Goal: Information Seeking & Learning: Learn about a topic

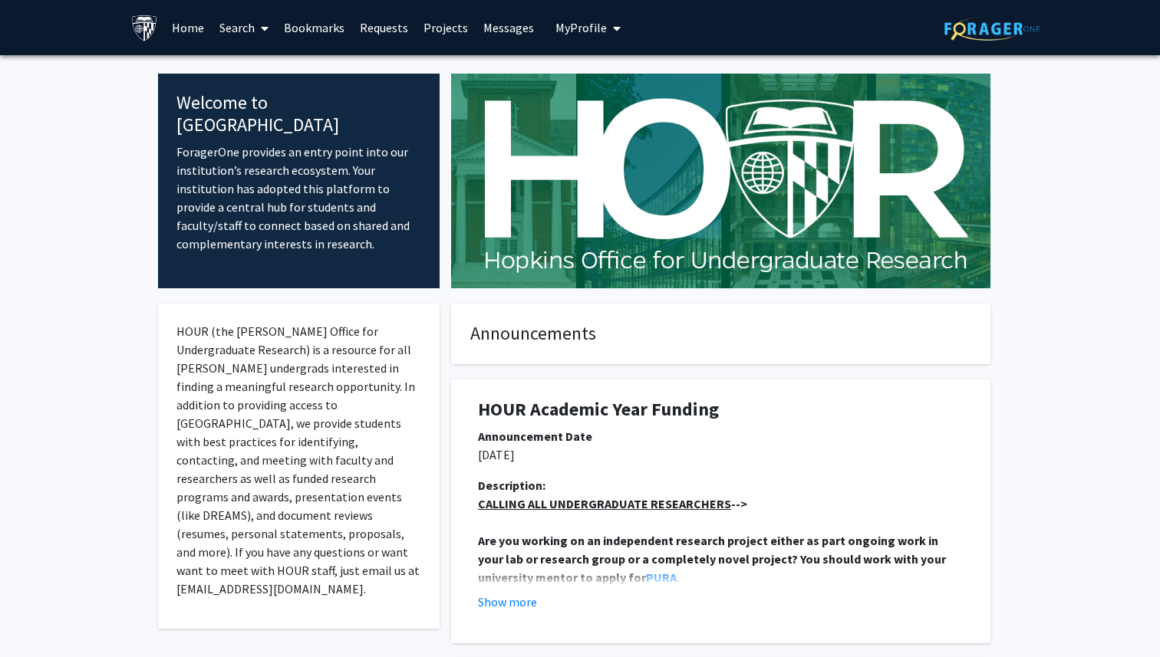
click at [227, 28] on link "Search" at bounding box center [244, 28] width 64 height 54
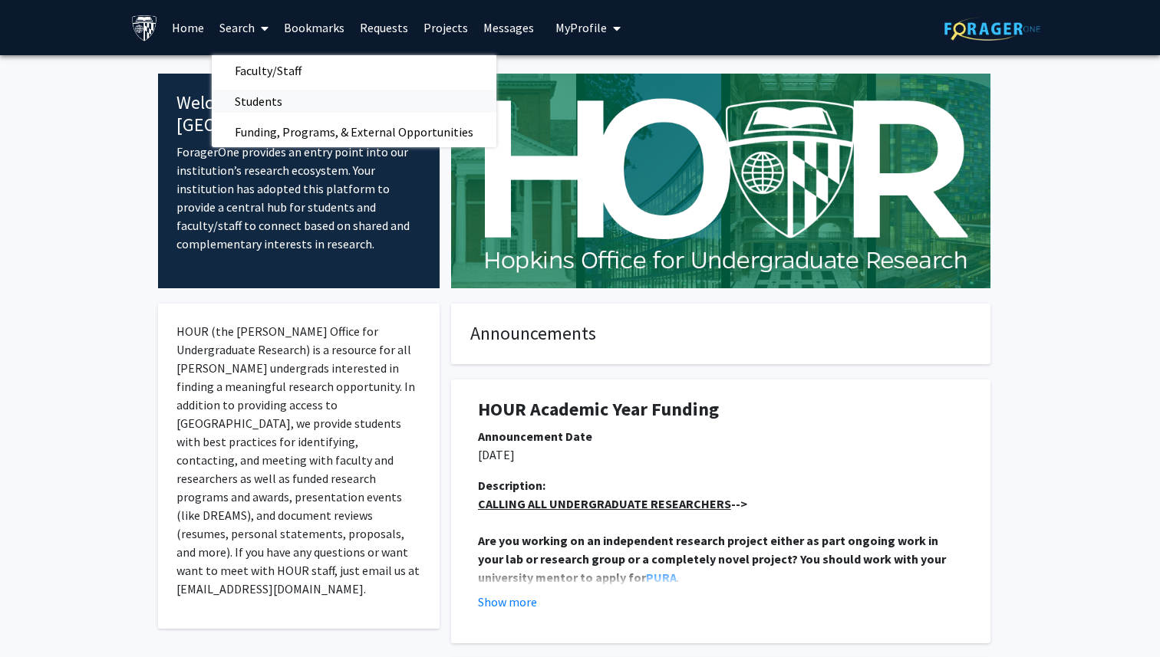
click at [248, 104] on span "Students" at bounding box center [259, 101] width 94 height 31
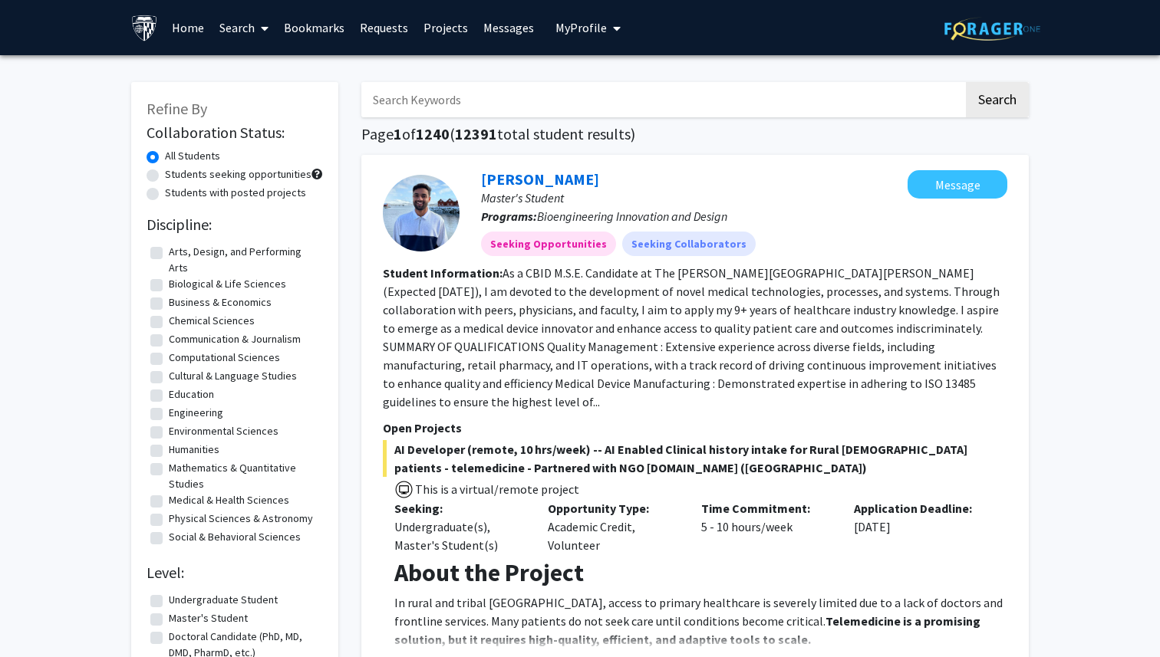
click at [248, 25] on link "Search" at bounding box center [244, 28] width 64 height 54
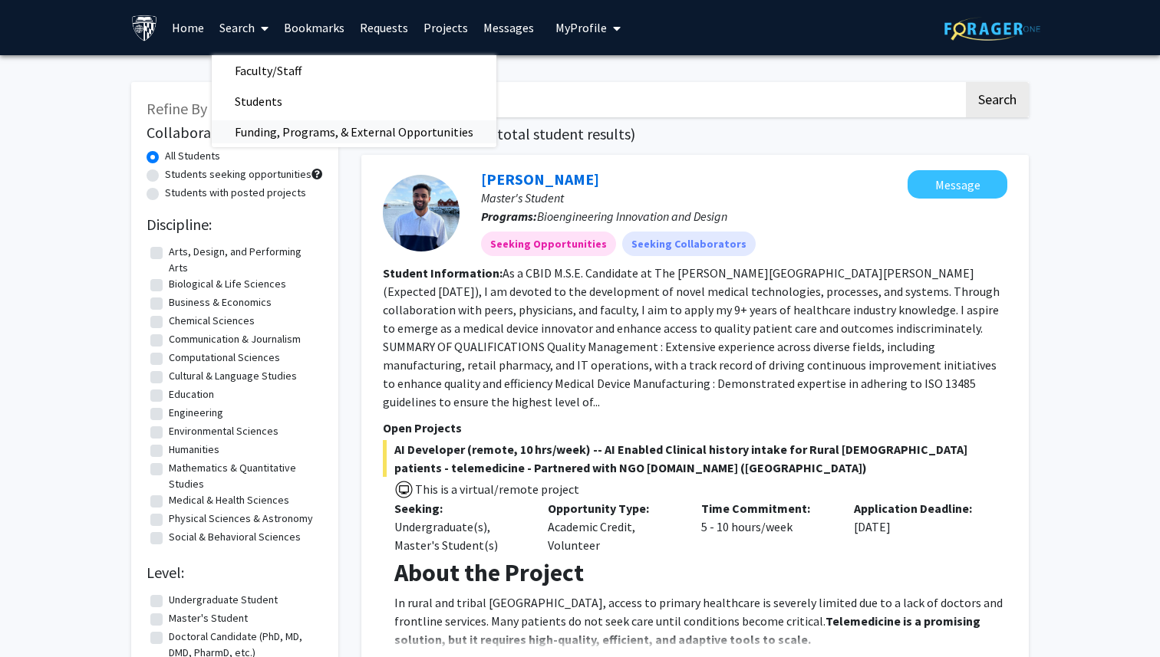
click at [267, 133] on span "Funding, Programs, & External Opportunities" at bounding box center [354, 132] width 285 height 31
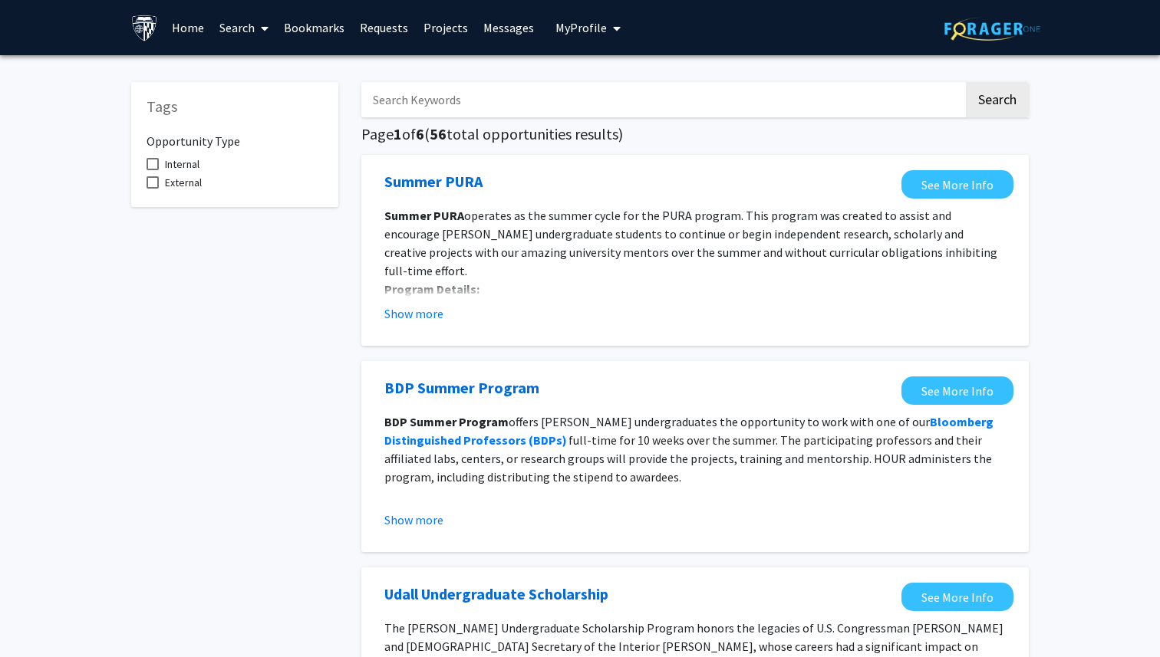
click at [239, 37] on link "Search" at bounding box center [244, 28] width 64 height 54
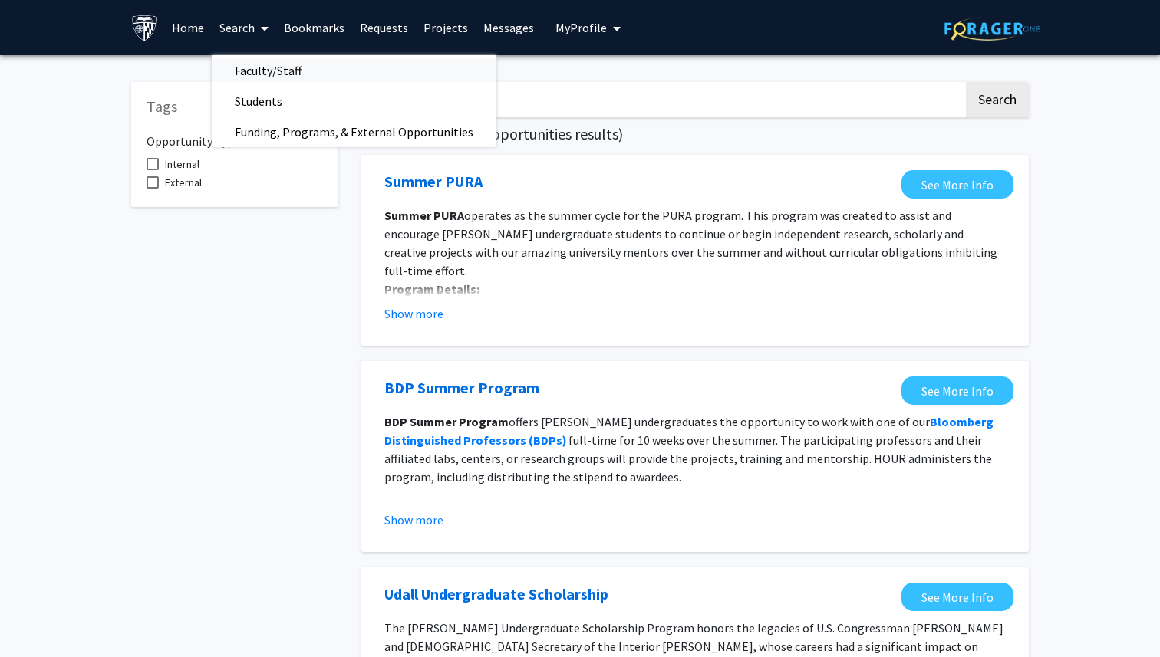
click at [256, 77] on span "Faculty/Staff" at bounding box center [268, 70] width 113 height 31
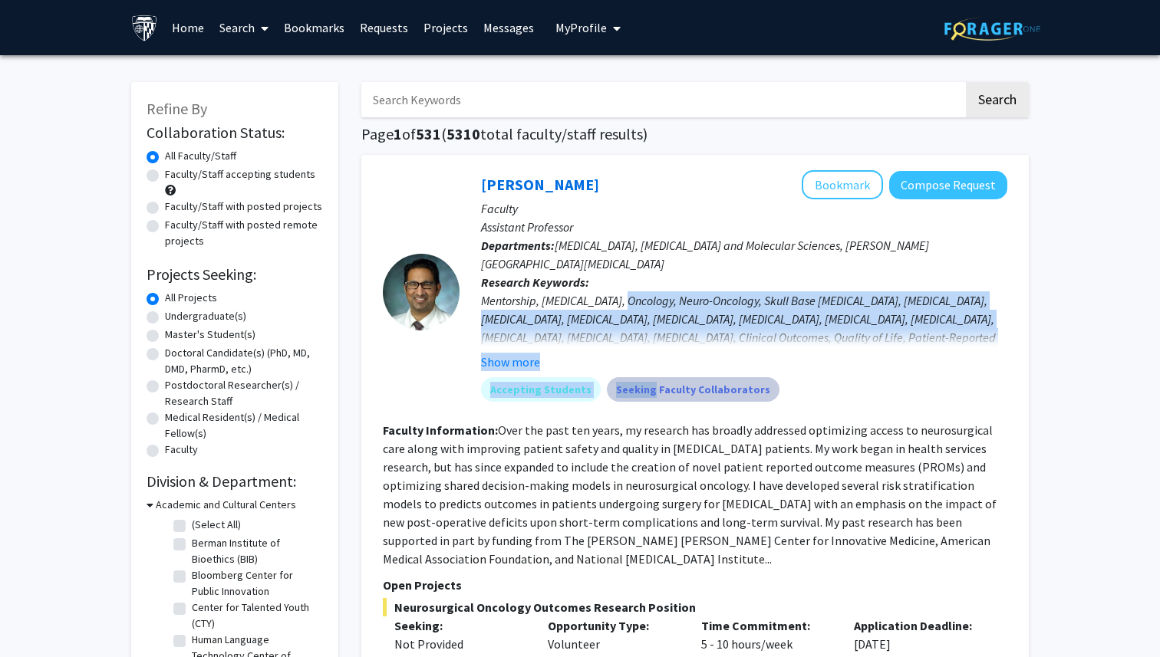
drag, startPoint x: 630, startPoint y: 298, endPoint x: 640, endPoint y: 397, distance: 100.2
click at [640, 390] on div "[PERSON_NAME] Bookmark Compose Request Faculty Assistant Professor Departments:…" at bounding box center [733, 291] width 548 height 243
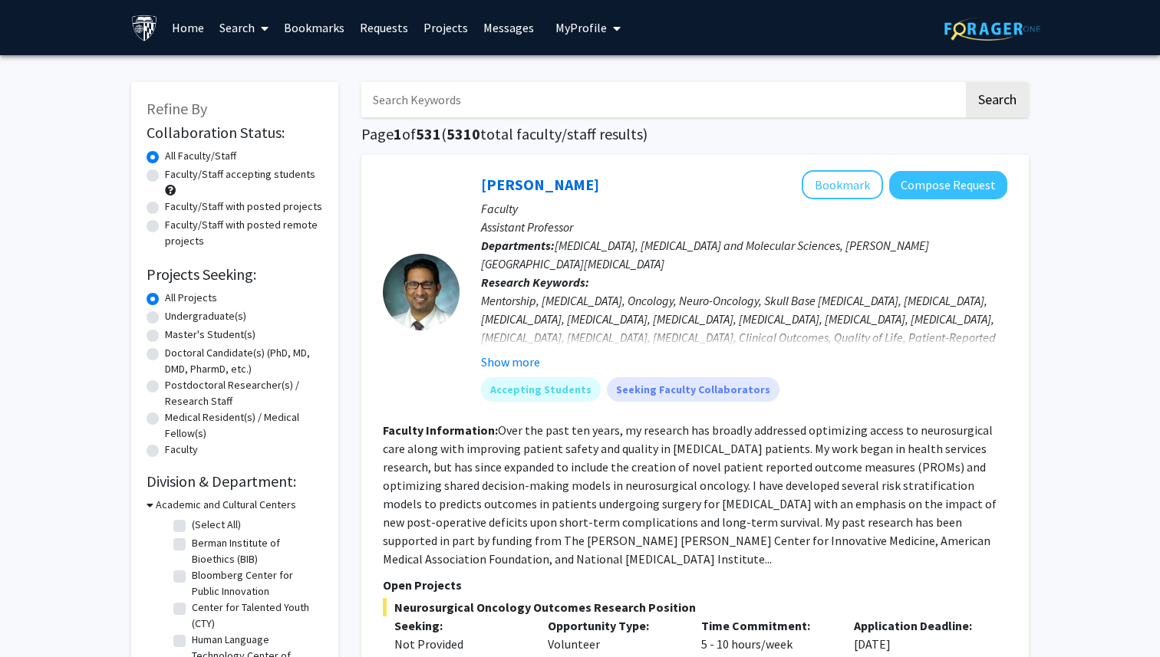
click at [775, 299] on div "Mentorship, [MEDICAL_DATA], Oncology, Neuro-Oncology, Skull Base [MEDICAL_DATA]…" at bounding box center [744, 346] width 526 height 110
click at [513, 362] on button "Show more" at bounding box center [510, 362] width 59 height 18
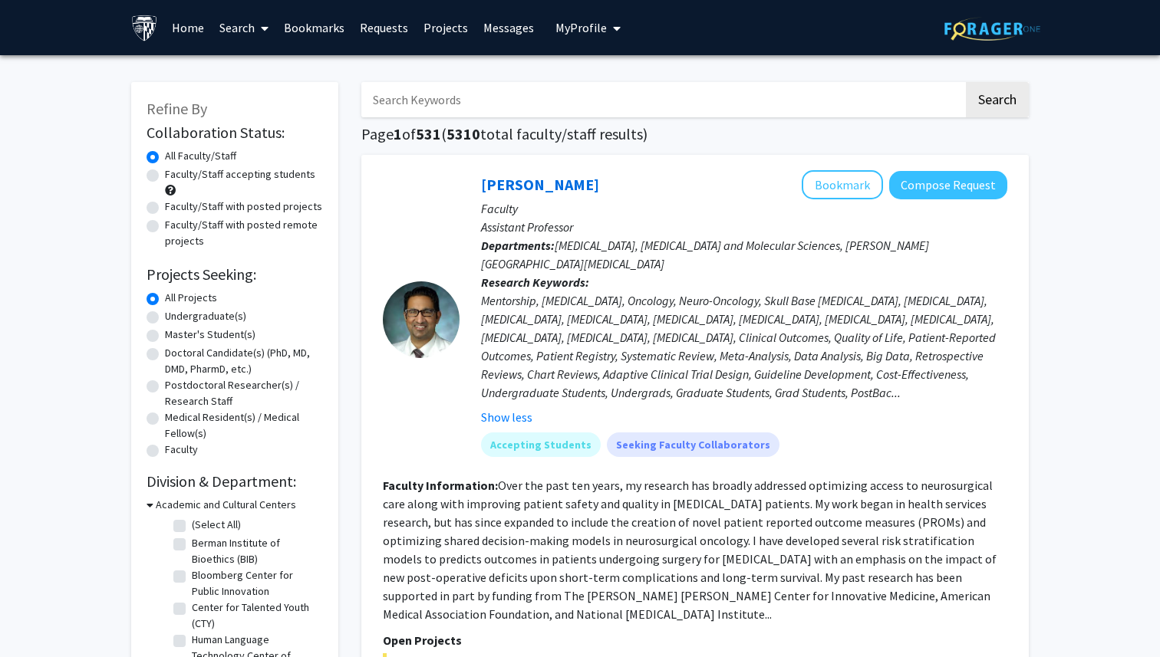
click at [165, 318] on label "Undergraduate(s)" at bounding box center [205, 316] width 81 height 16
click at [165, 318] on input "Undergraduate(s)" at bounding box center [170, 313] width 10 height 10
radio input "true"
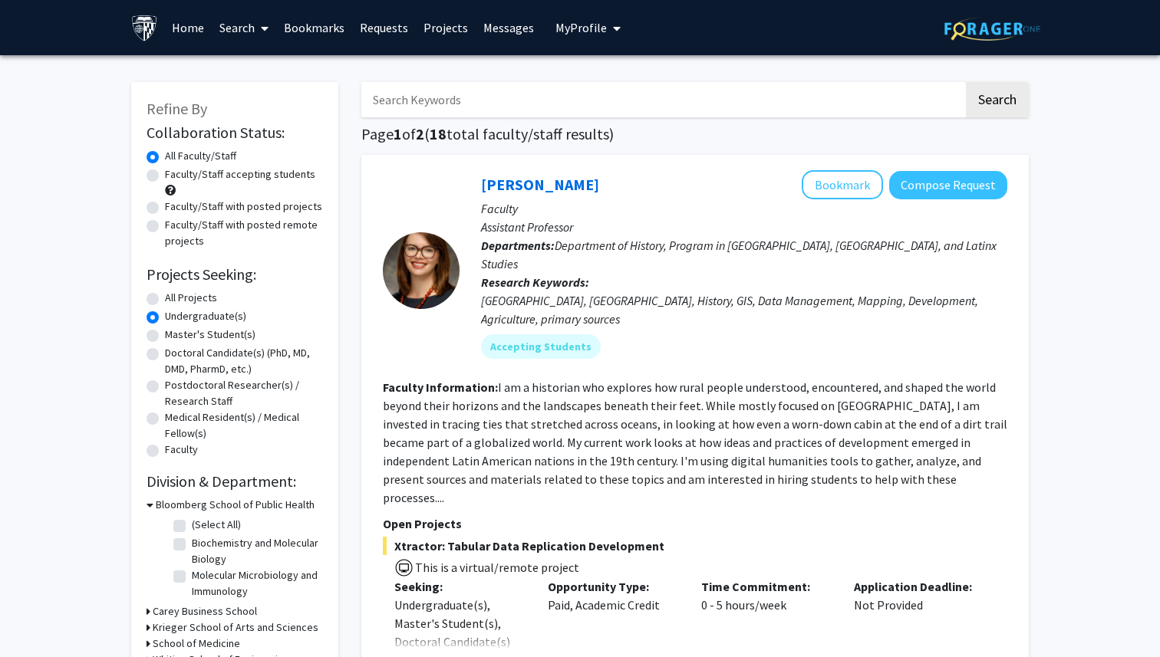
click at [165, 294] on label "All Projects" at bounding box center [191, 298] width 52 height 16
click at [165, 294] on input "All Projects" at bounding box center [170, 295] width 10 height 10
radio input "true"
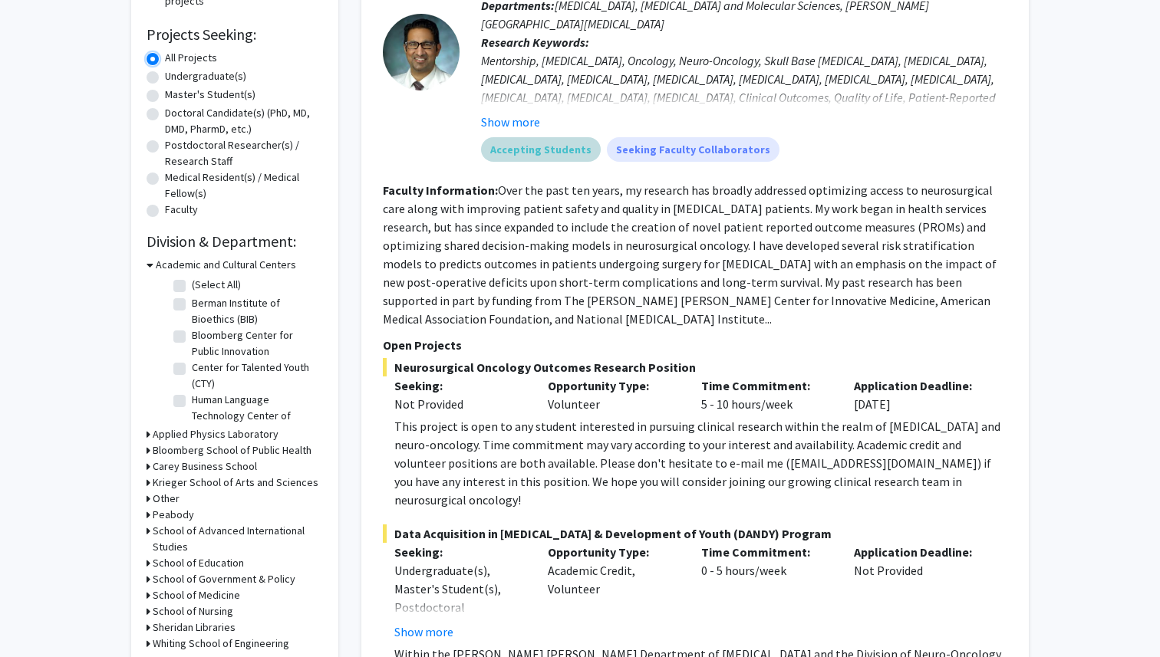
scroll to position [325, 0]
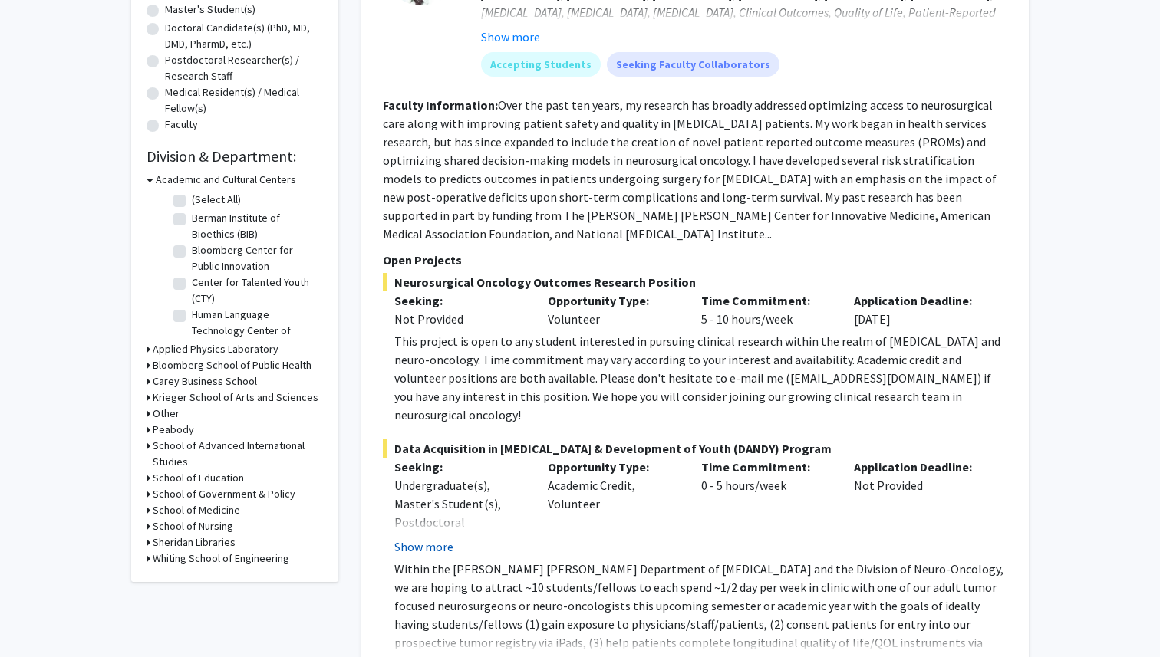
click at [441, 538] on button "Show more" at bounding box center [423, 547] width 59 height 18
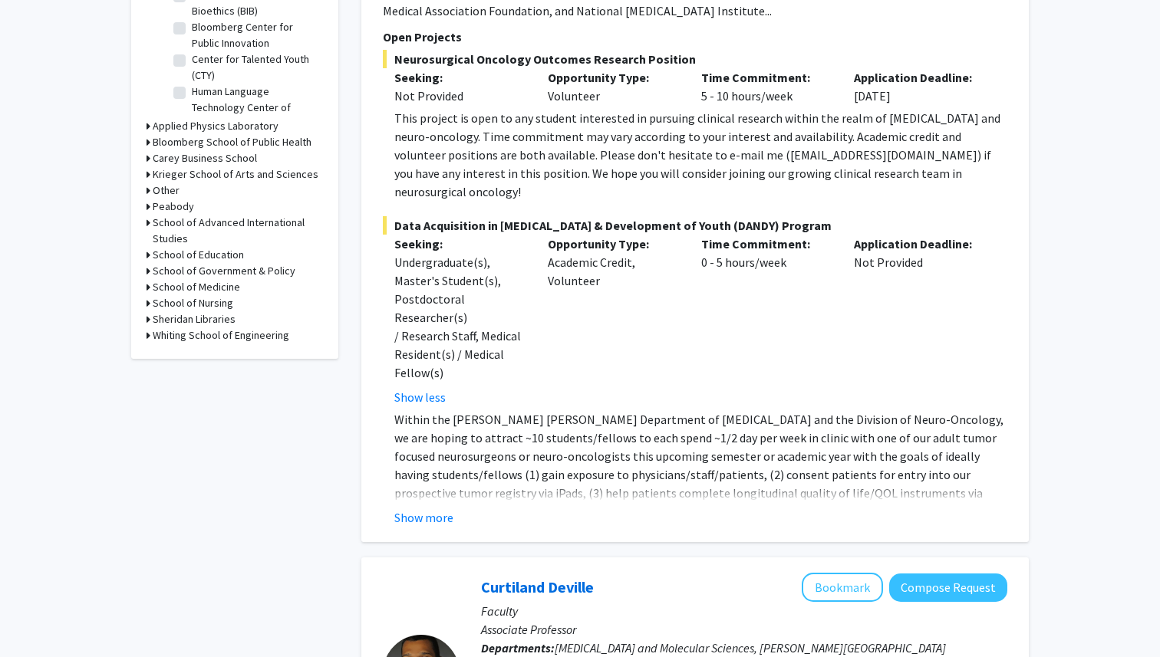
scroll to position [655, 0]
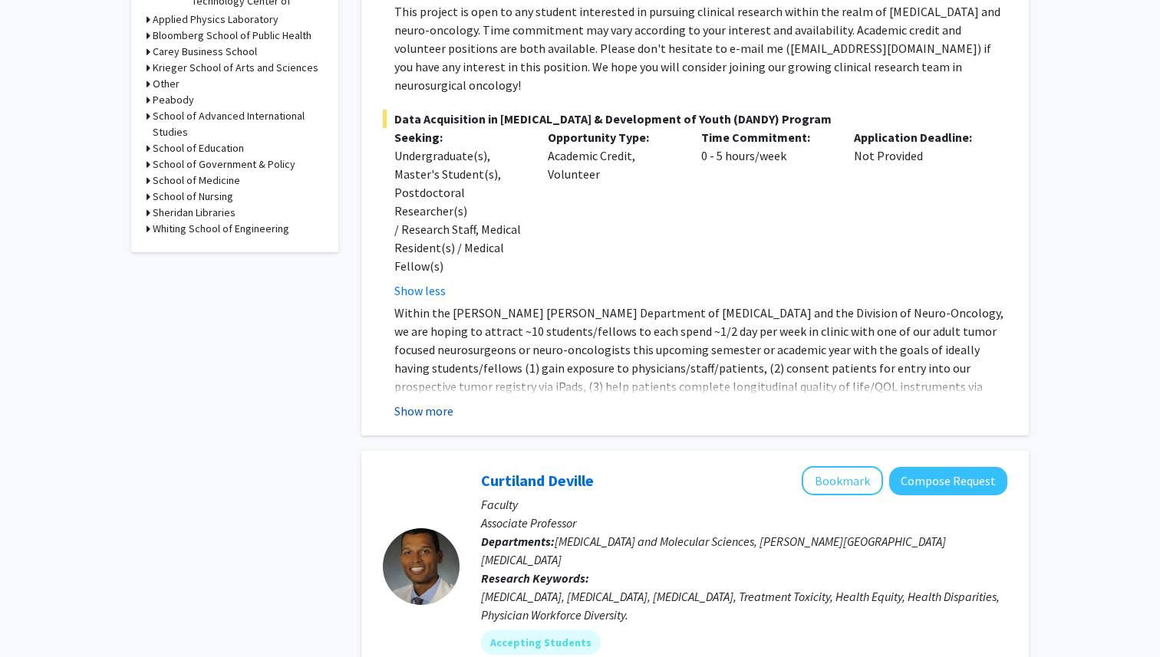
click at [437, 402] on button "Show more" at bounding box center [423, 411] width 59 height 18
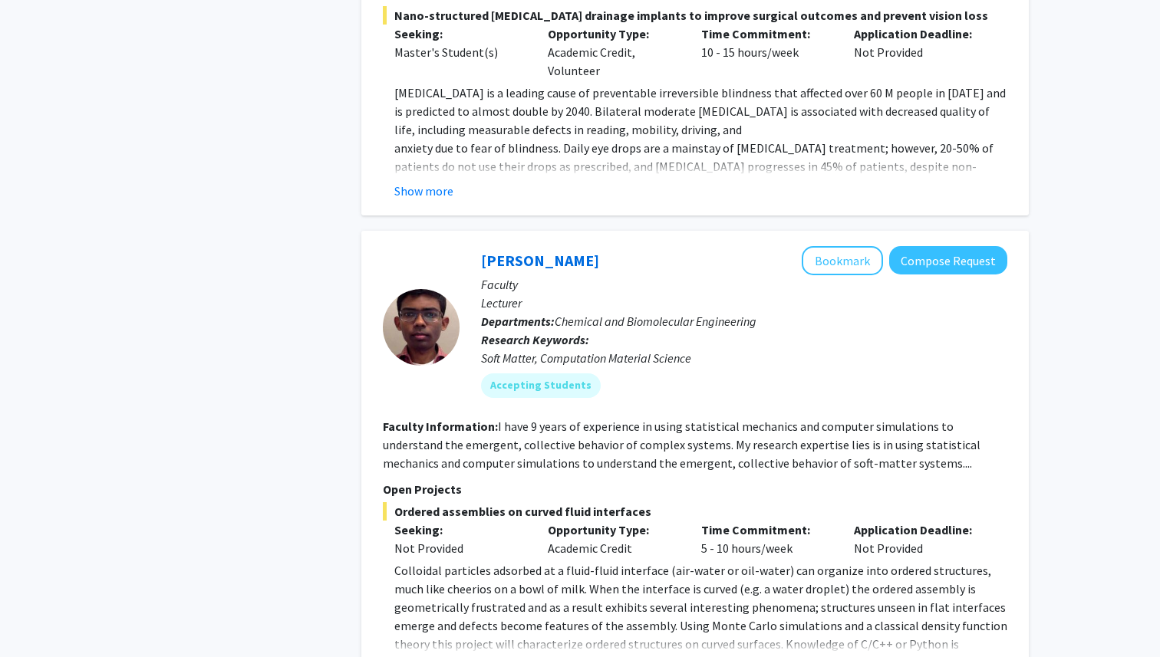
scroll to position [6722, 0]
click at [758, 420] on fg-read-more "I have 9 years of experience in using statistical mechanics and computer simula…" at bounding box center [681, 446] width 597 height 52
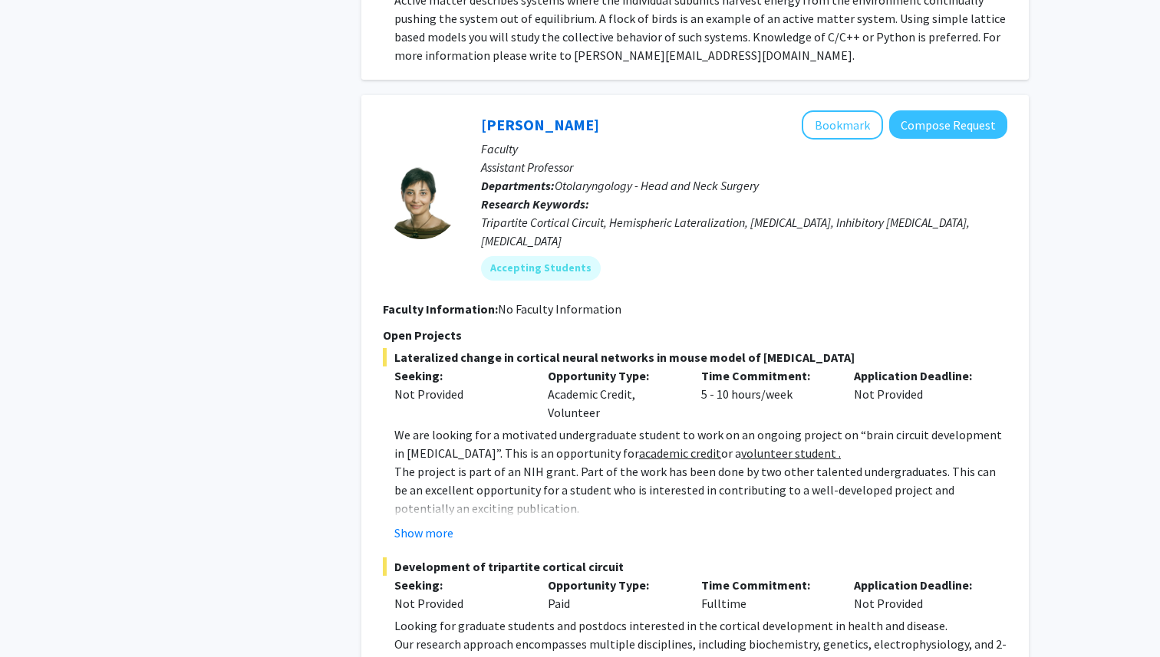
scroll to position [7525, 0]
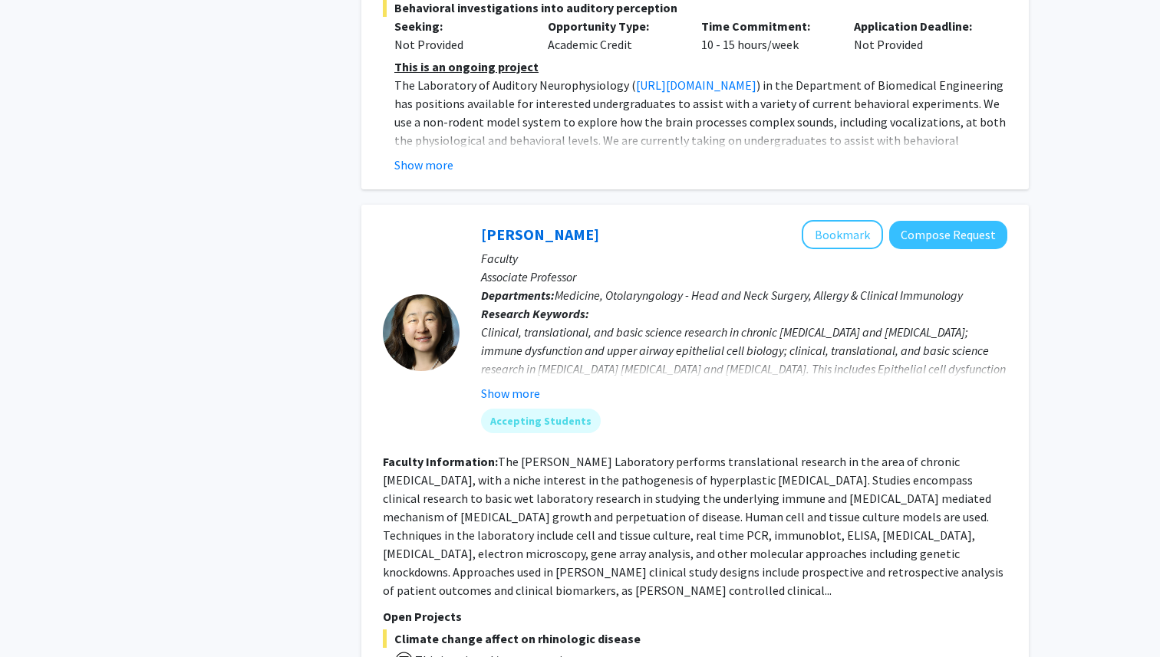
scroll to position [4239, 0]
click at [528, 226] on link "[PERSON_NAME]" at bounding box center [540, 235] width 118 height 19
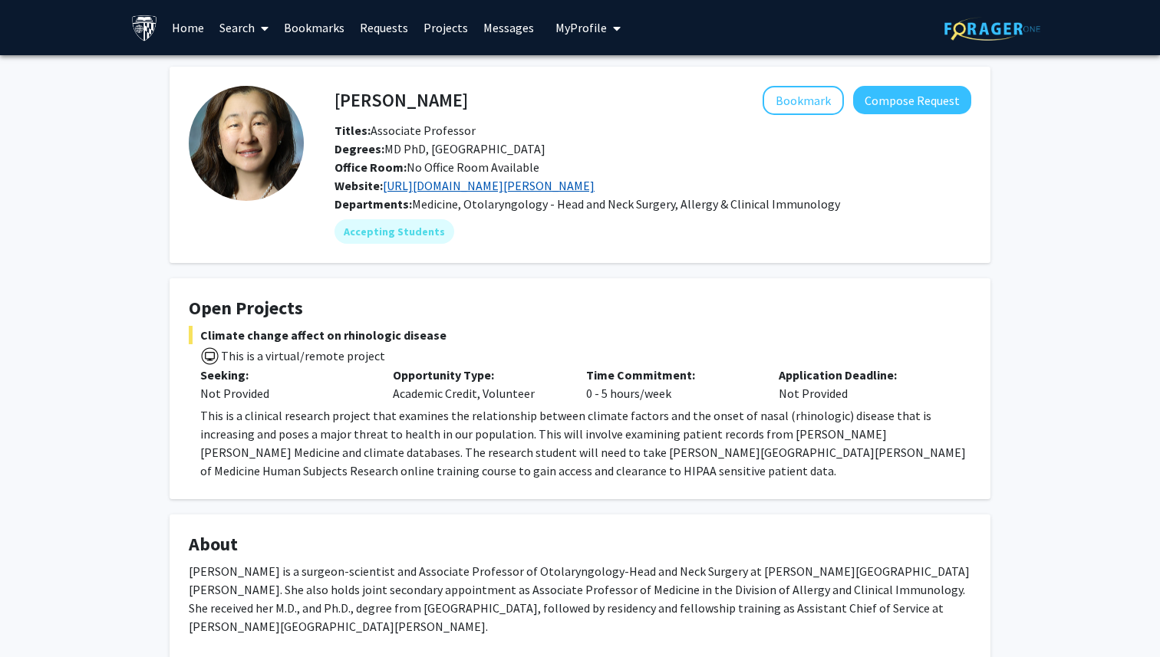
click at [555, 182] on link "[URL][DOMAIN_NAME][PERSON_NAME]" at bounding box center [489, 185] width 212 height 15
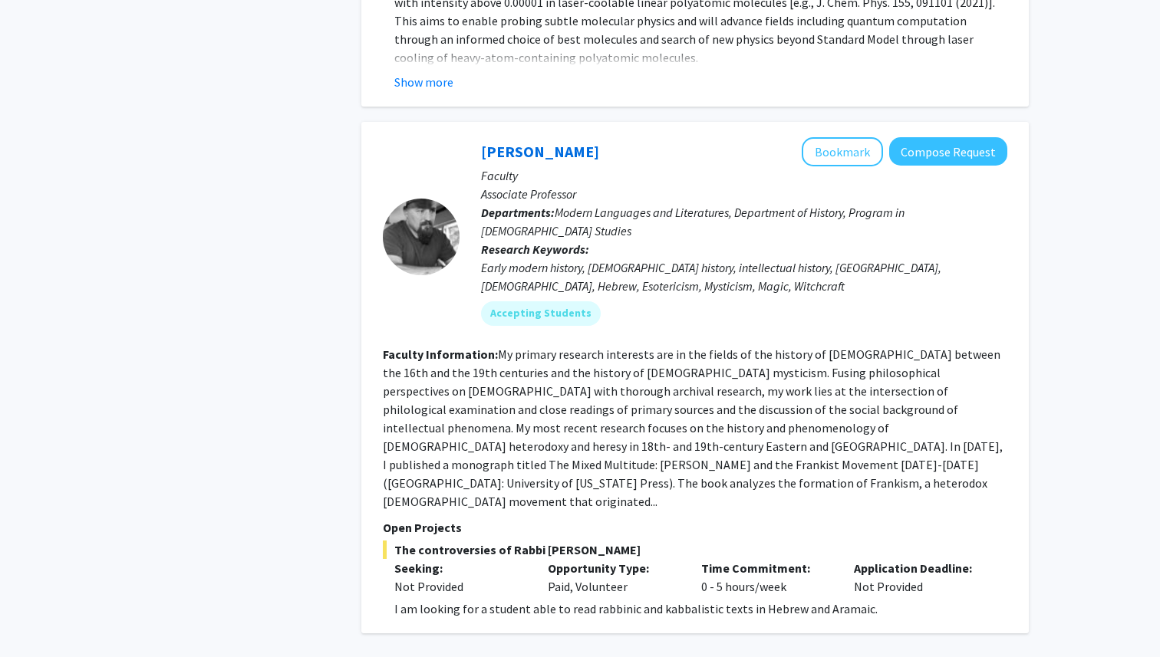
scroll to position [5557, 0]
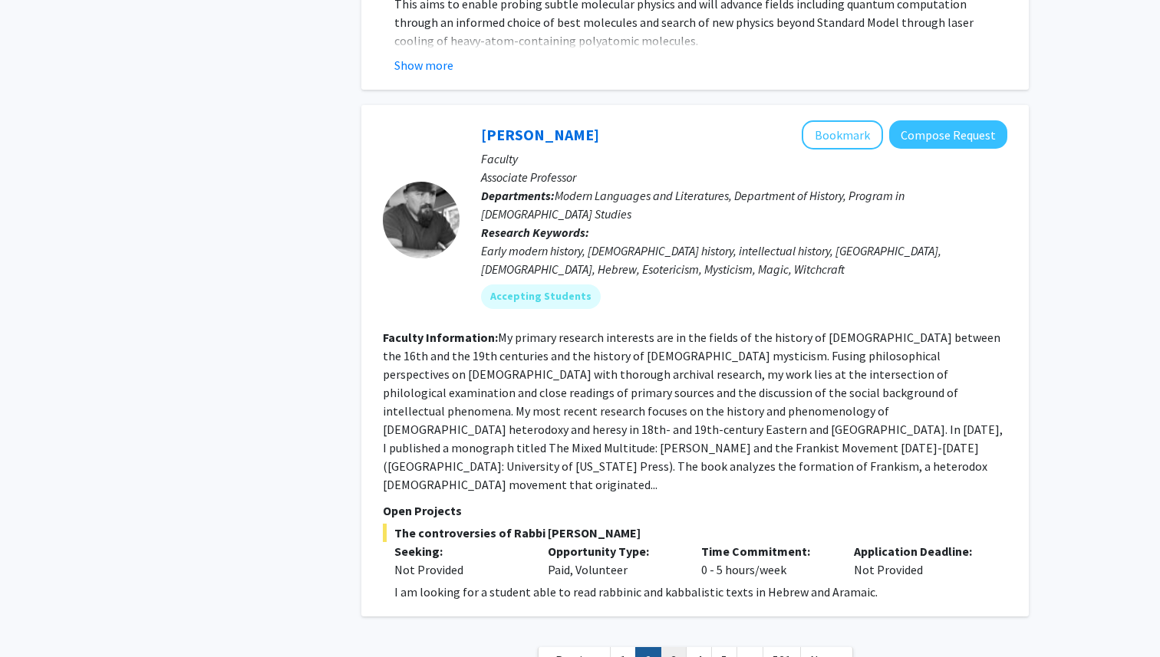
click at [673, 647] on link "3" at bounding box center [673, 660] width 26 height 27
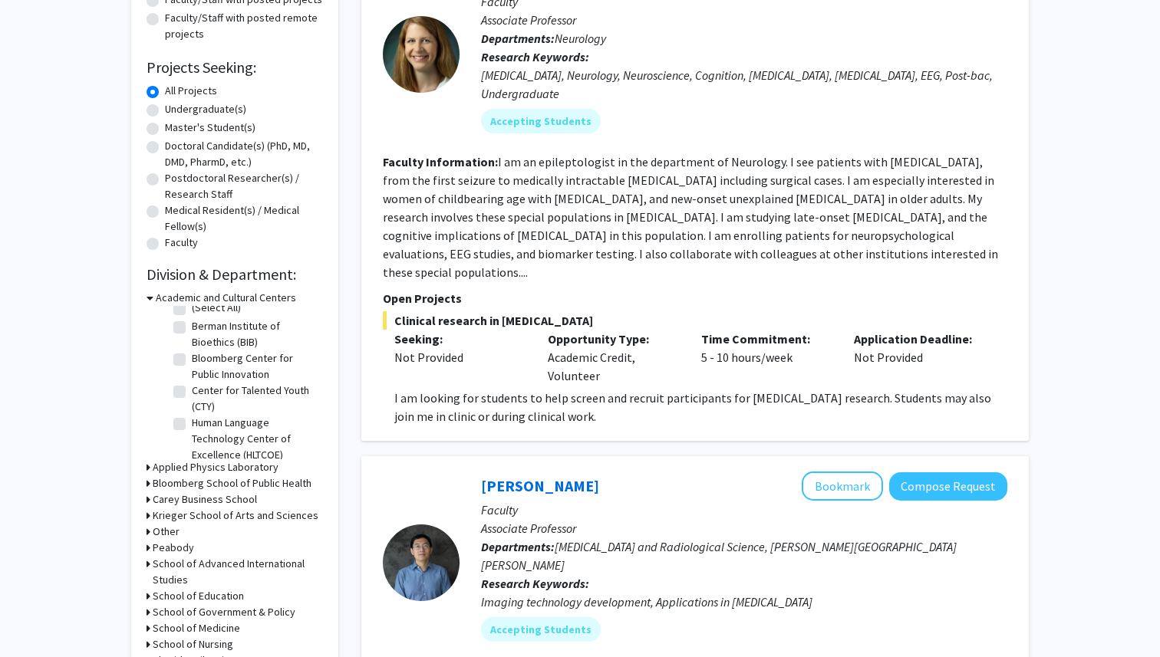
scroll to position [16, 0]
click at [163, 465] on h3 "Applied Physics Laboratory" at bounding box center [216, 467] width 126 height 16
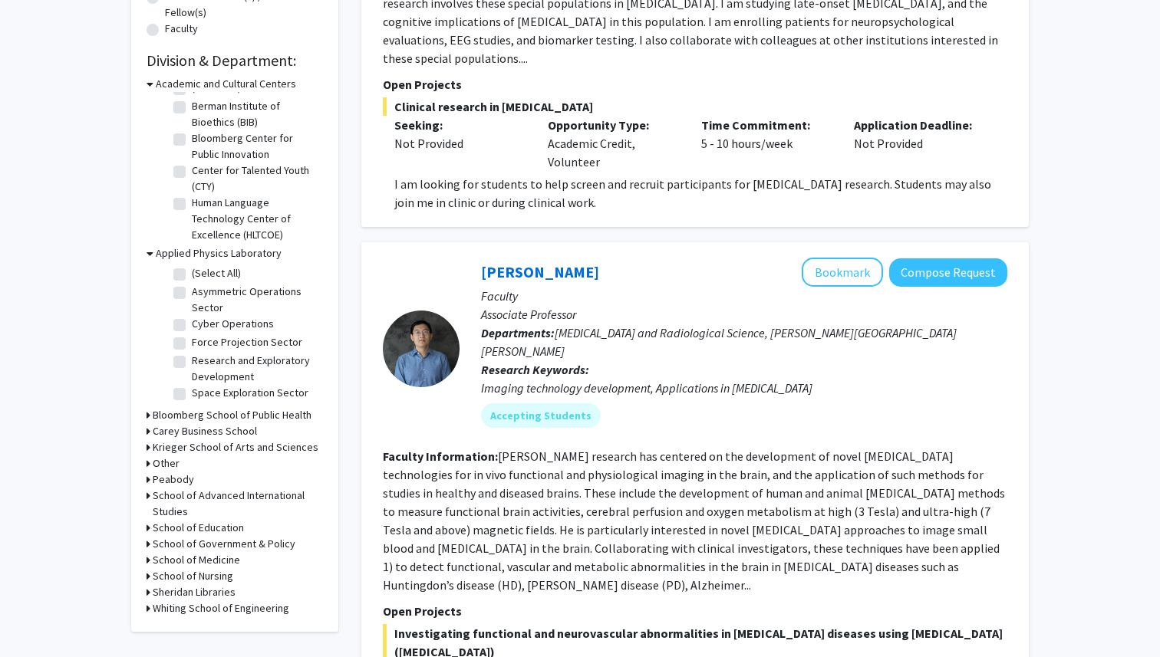
scroll to position [434, 0]
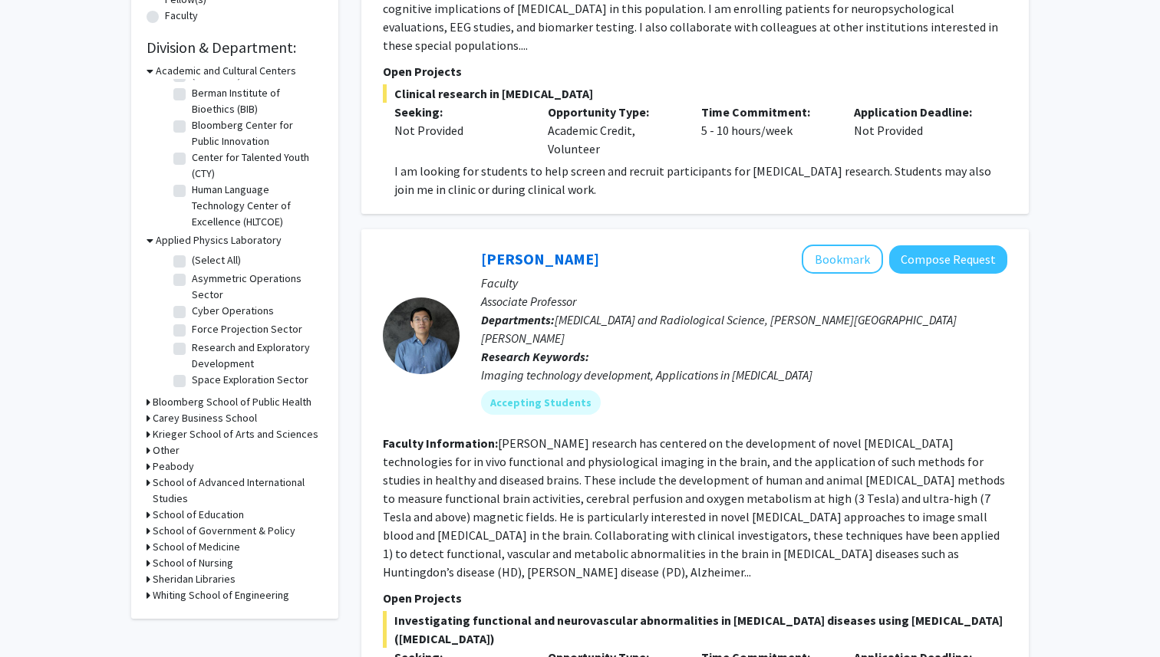
click at [188, 435] on h3 "Krieger School of Arts and Sciences" at bounding box center [236, 434] width 166 height 16
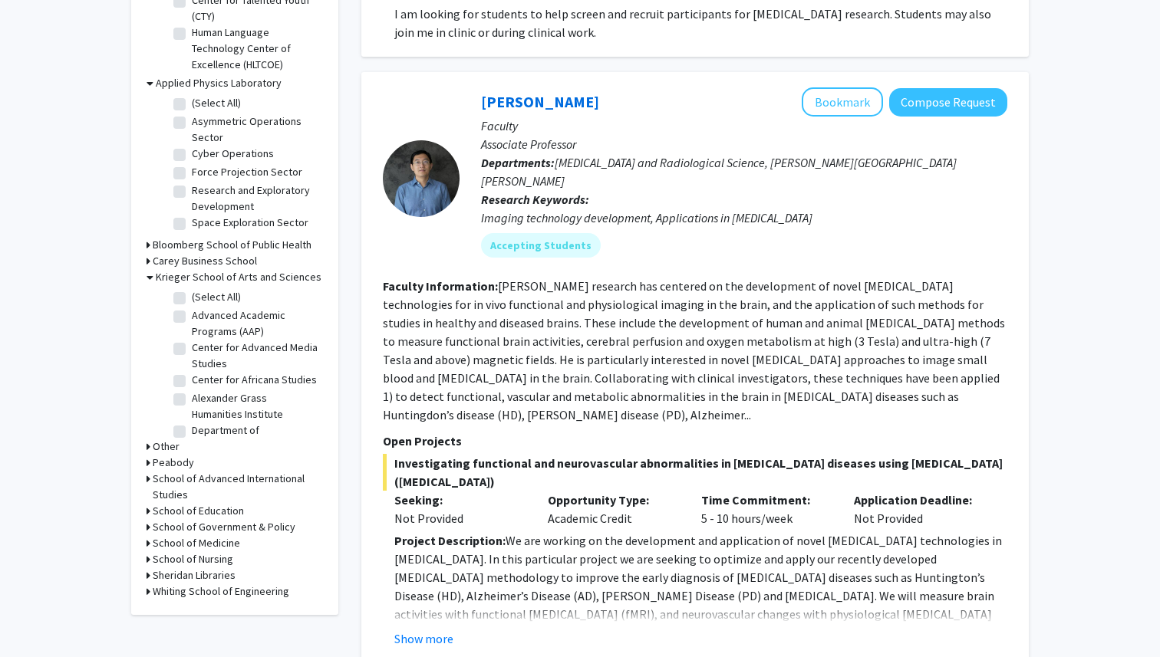
scroll to position [594, 0]
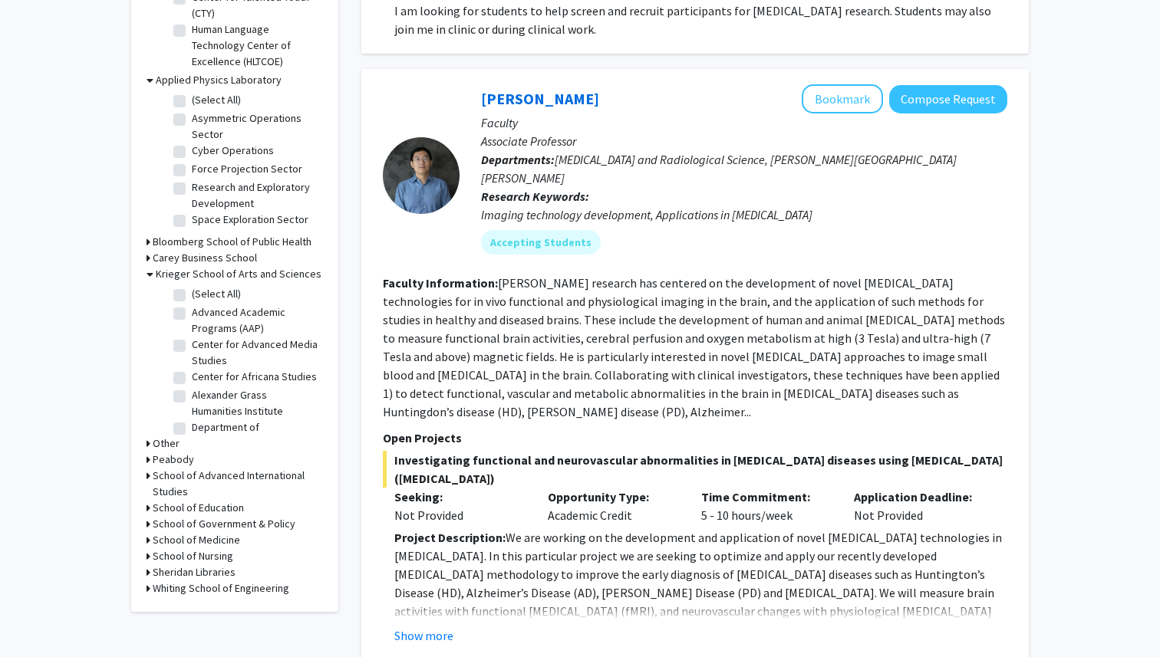
click at [186, 587] on h3 "Whiting School of Engineering" at bounding box center [221, 589] width 137 height 16
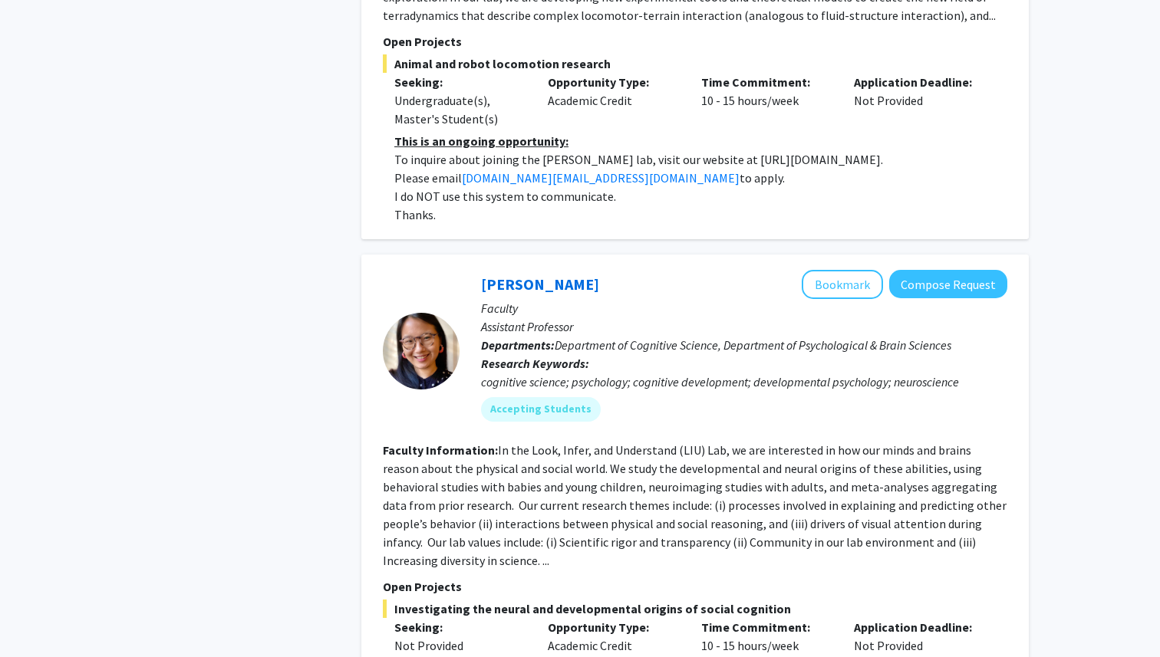
scroll to position [5379, 0]
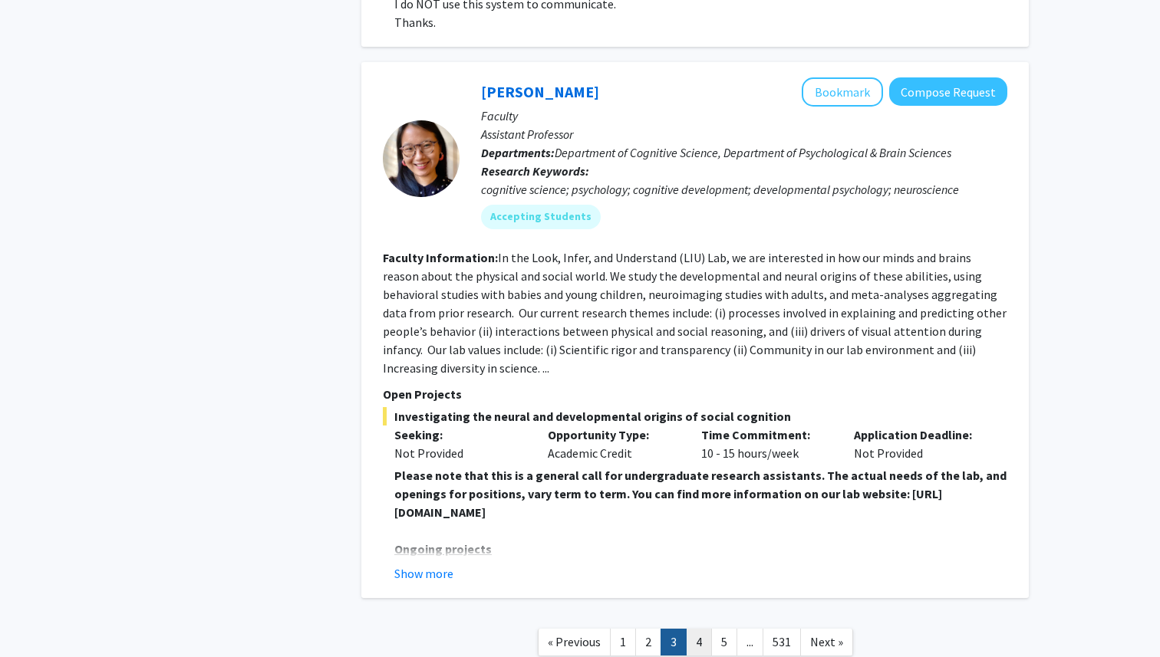
click at [696, 629] on link "4" at bounding box center [699, 642] width 26 height 27
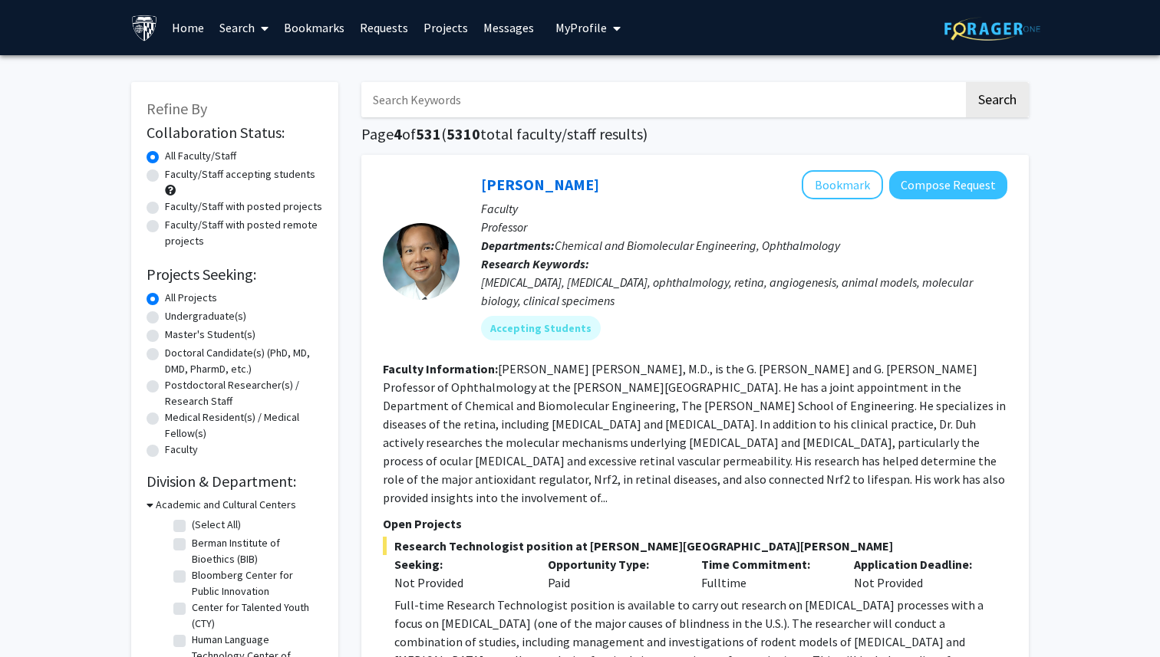
click at [623, 100] on input "Search Keywords" at bounding box center [662, 99] width 602 height 35
type input "n"
type input "brain-computer"
click at [966, 82] on button "Search" at bounding box center [997, 99] width 63 height 35
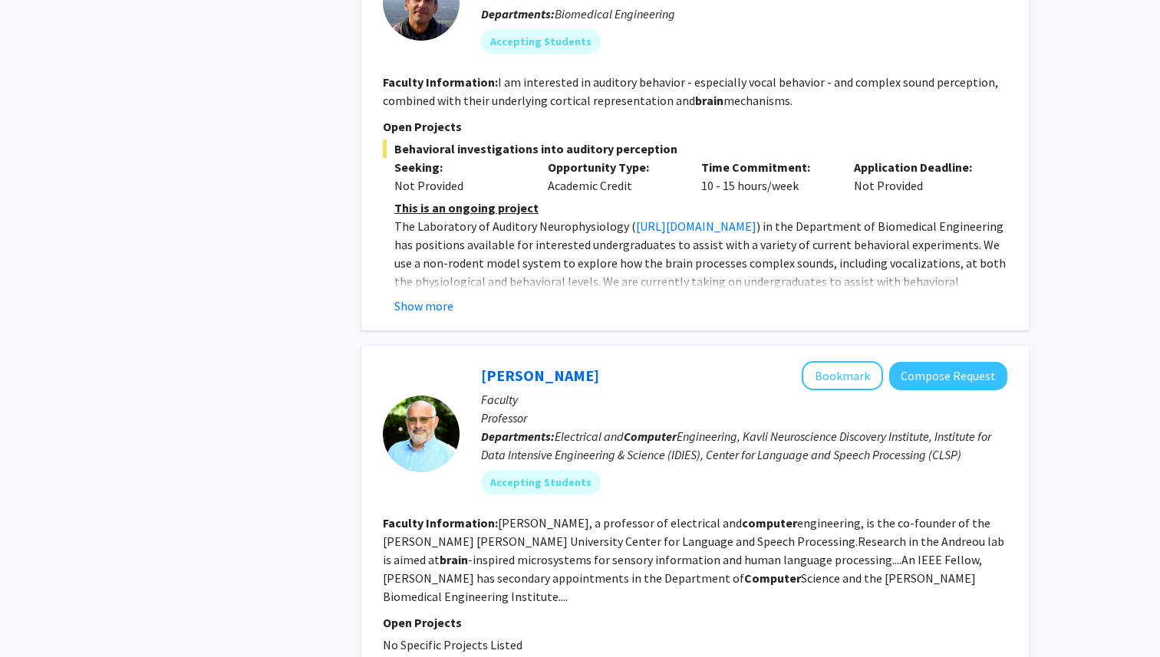
scroll to position [1348, 0]
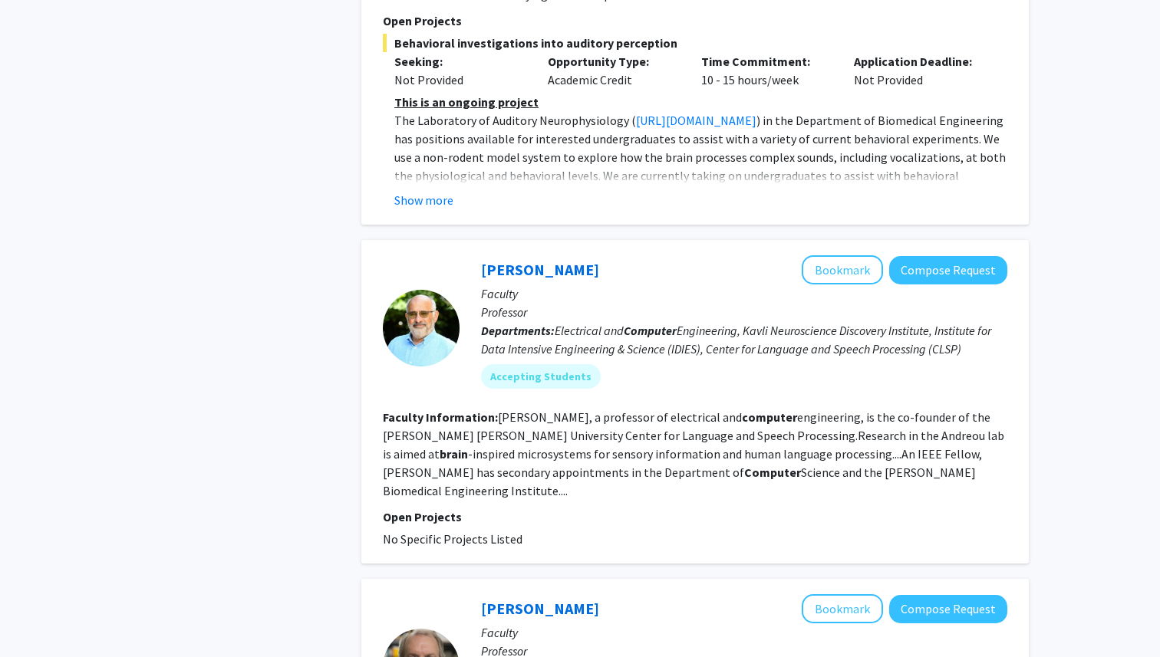
click at [744, 465] on b "Computer" at bounding box center [772, 472] width 57 height 15
click at [600, 508] on p "Open Projects" at bounding box center [695, 517] width 624 height 18
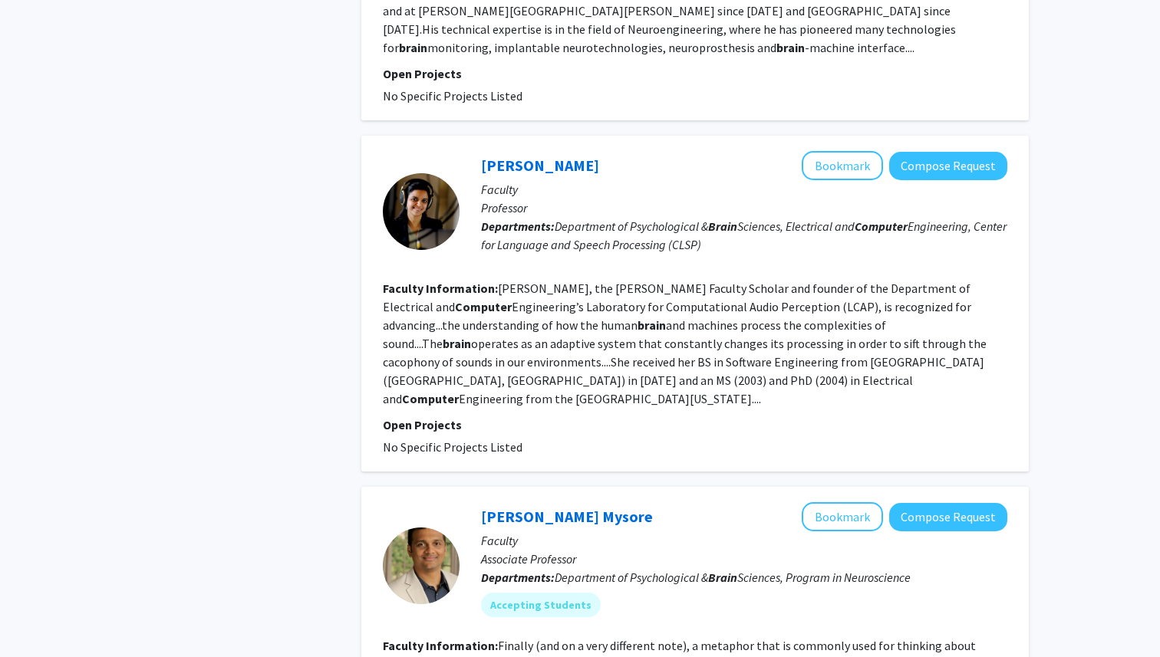
scroll to position [3211, 0]
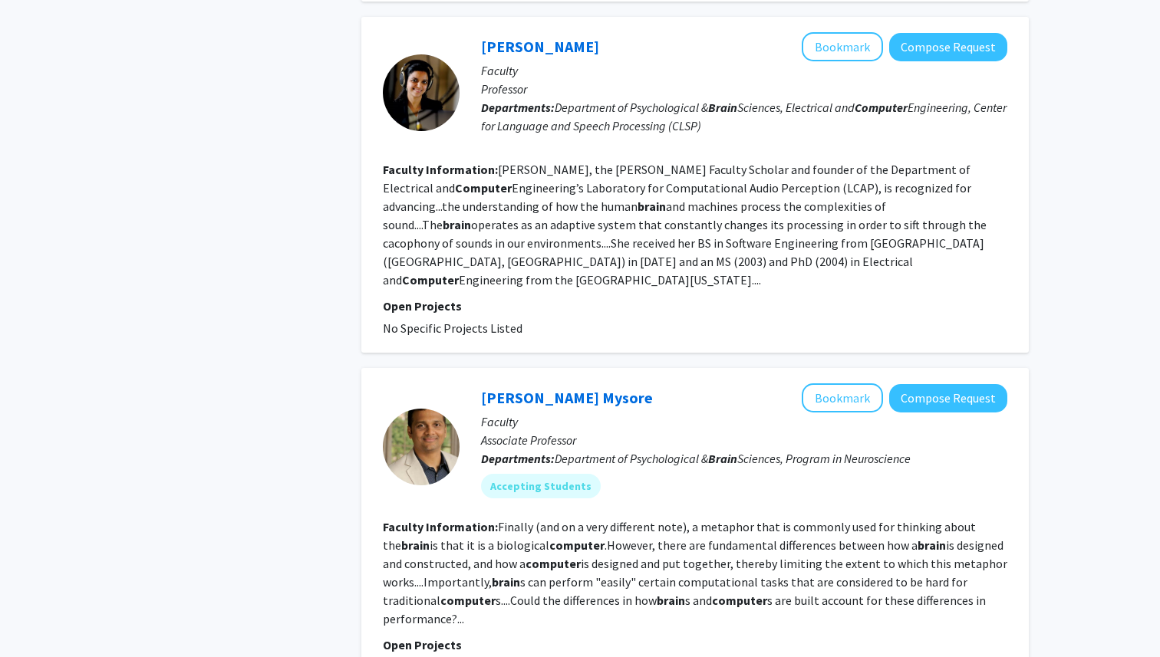
click at [604, 519] on fg-read-more "Finally (and on a very different note), a metaphor that is commonly used for th…" at bounding box center [695, 572] width 624 height 107
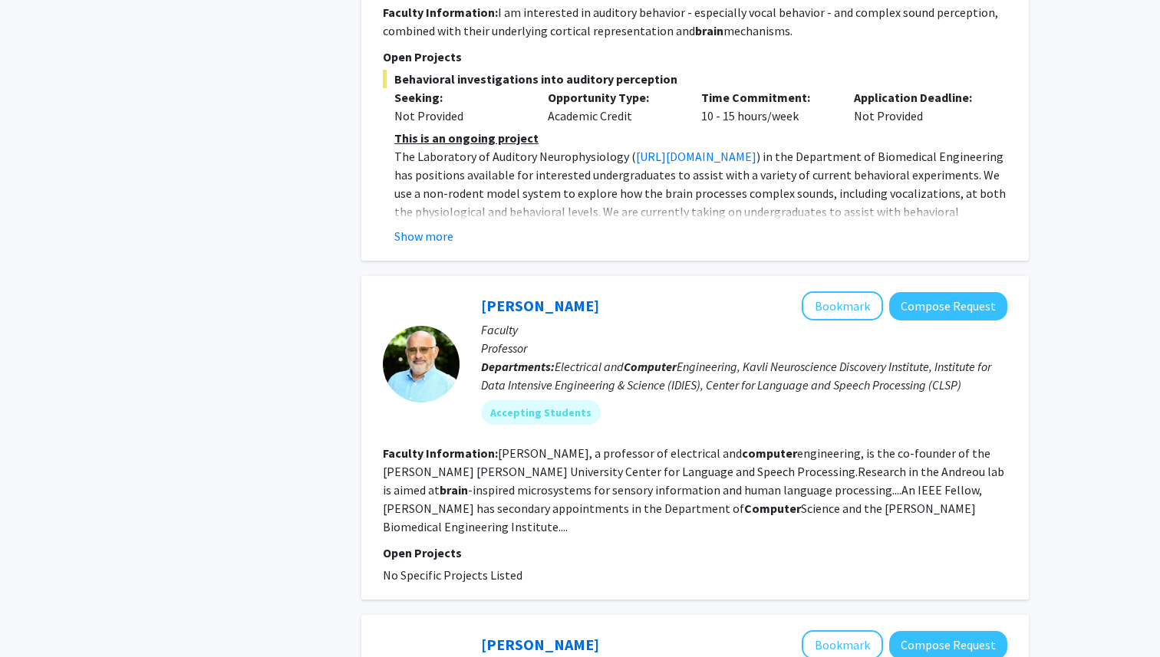
scroll to position [1353, 0]
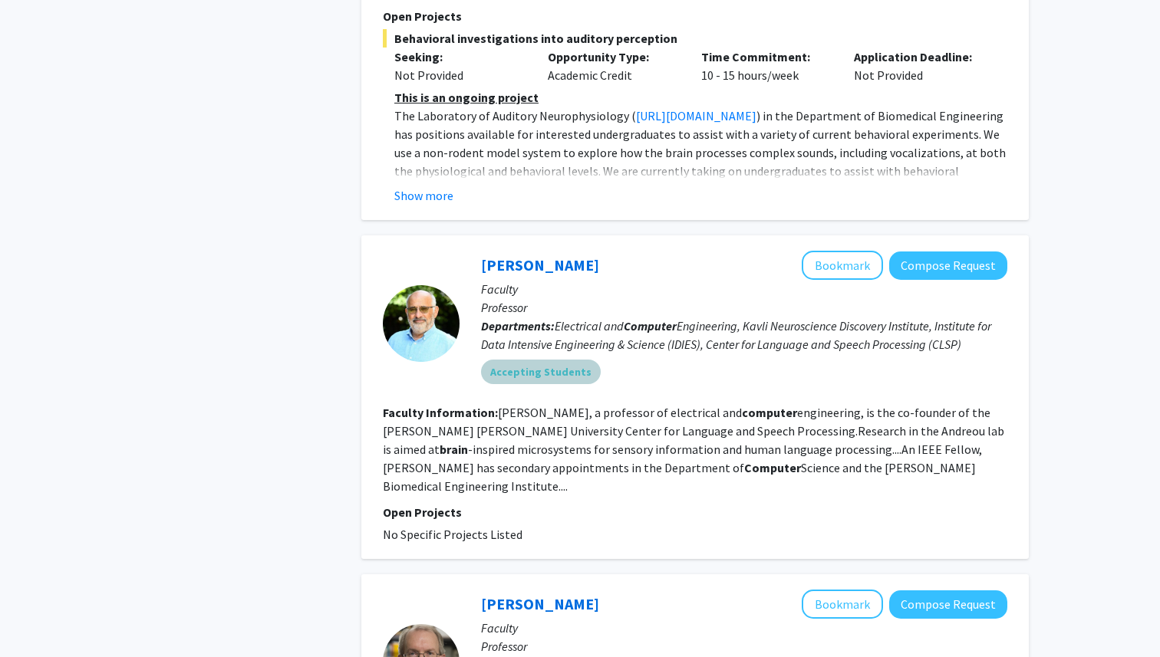
click at [505, 357] on div "Accepting Students" at bounding box center [744, 372] width 532 height 31
click at [544, 255] on link "[PERSON_NAME]" at bounding box center [540, 264] width 118 height 19
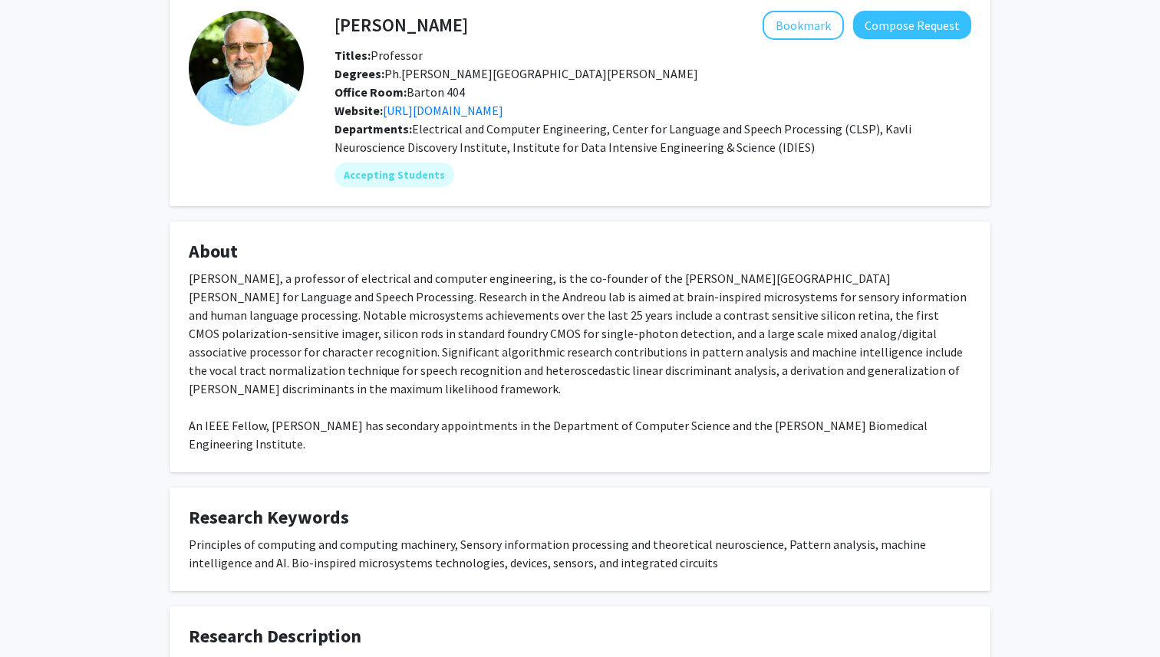
scroll to position [74, 0]
